Goal: Task Accomplishment & Management: Manage account settings

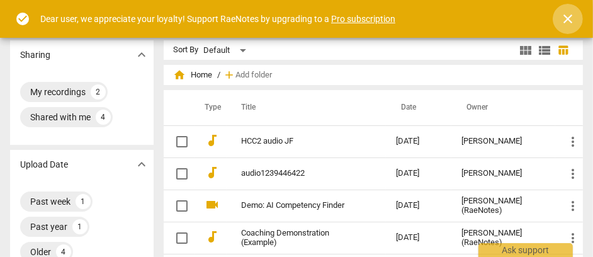
click at [566, 18] on span "close" at bounding box center [568, 18] width 15 height 15
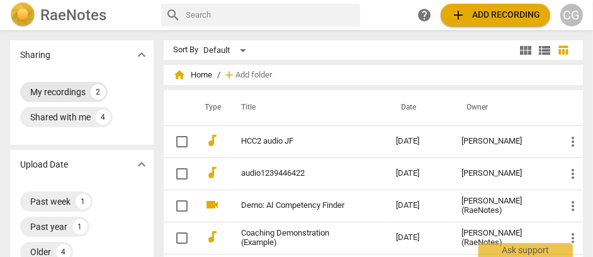
click at [65, 93] on div "My recordings" at bounding box center [57, 92] width 55 height 13
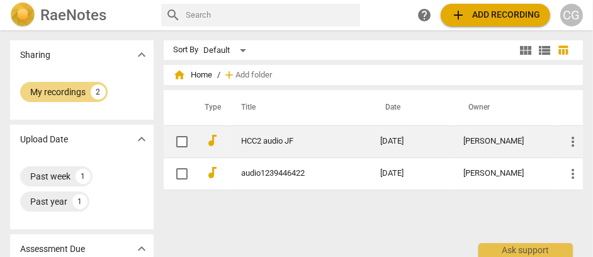
click at [183, 141] on input "checkbox" at bounding box center [182, 141] width 26 height 15
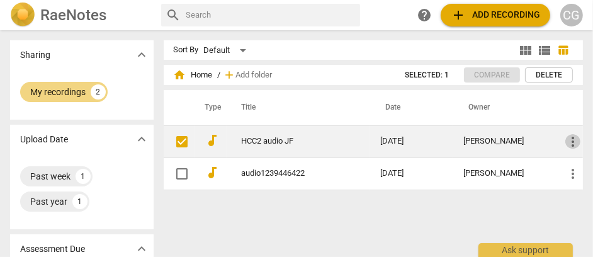
click at [568, 142] on span "more_vert" at bounding box center [573, 141] width 15 height 15
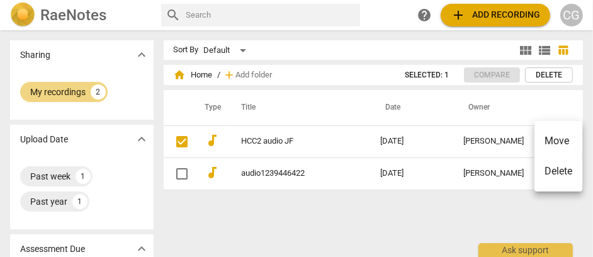
click at [345, 101] on div at bounding box center [296, 128] width 593 height 257
drag, startPoint x: 259, startPoint y: 142, endPoint x: 351, endPoint y: 234, distance: 130.5
click at [351, 234] on div "Sort By Default view_module view_list table_chart home Home / add Add folder Se…" at bounding box center [379, 143] width 430 height 207
click at [25, 14] on img at bounding box center [22, 15] width 25 height 25
checkbox input "true"
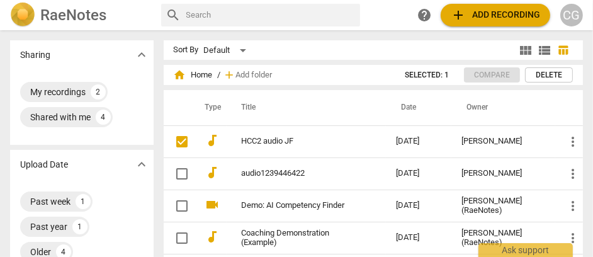
click at [577, 16] on div "CG" at bounding box center [572, 15] width 23 height 23
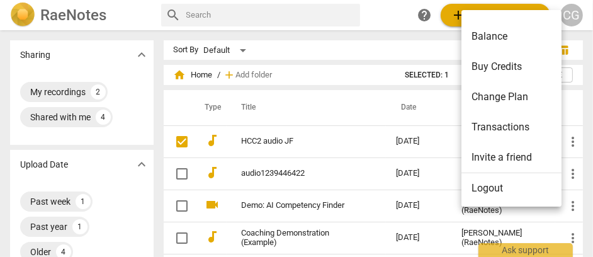
scroll to position [118, 0]
click at [487, 186] on li "Logout" at bounding box center [514, 187] width 105 height 30
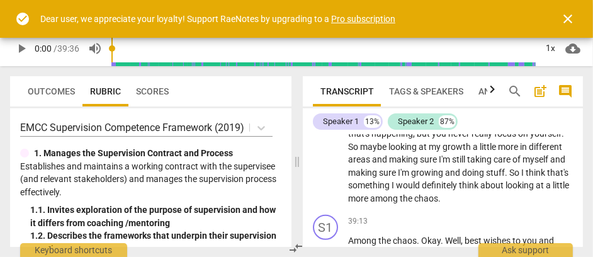
scroll to position [12395, 0]
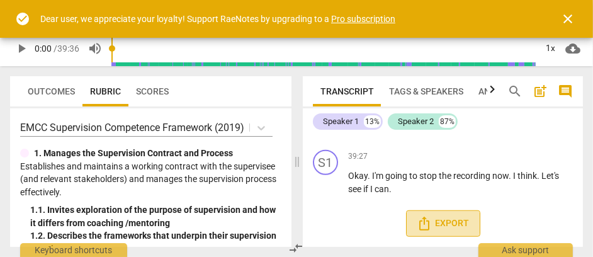
click at [424, 227] on icon "Export" at bounding box center [424, 223] width 15 height 15
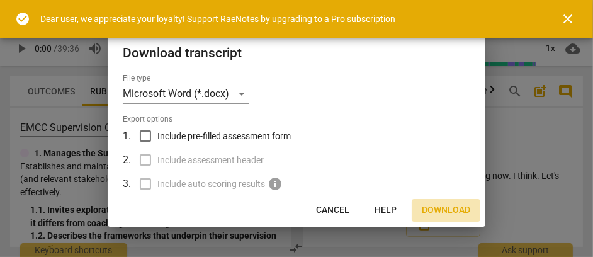
click at [459, 212] on span "Download" at bounding box center [446, 210] width 48 height 13
